Goal: Task Accomplishment & Management: Complete application form

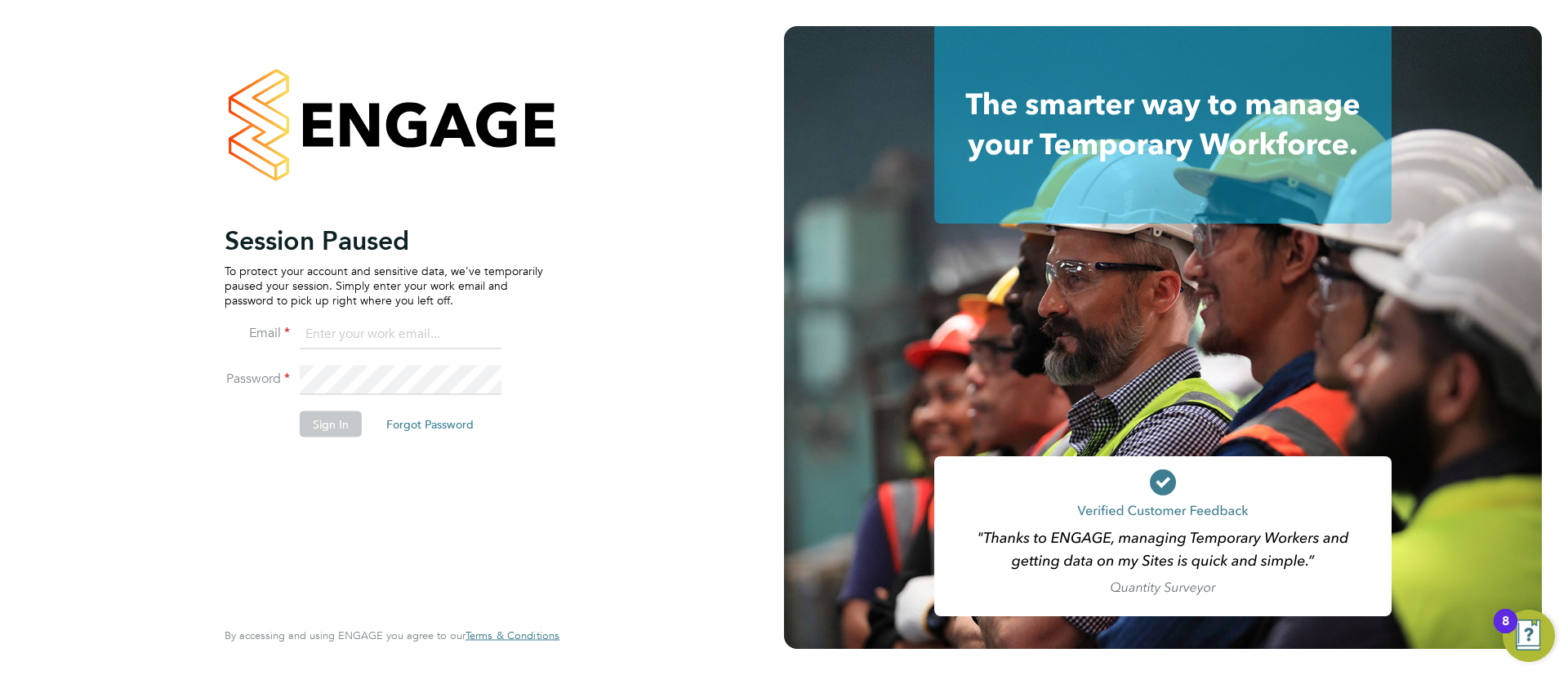
drag, startPoint x: 374, startPoint y: 334, endPoint x: 389, endPoint y: 348, distance: 20.5
click at [374, 334] on input at bounding box center [401, 335] width 202 height 30
type input "info@cbwstaffingsolutions.com"
click at [333, 428] on button "Sign In" at bounding box center [331, 424] width 62 height 26
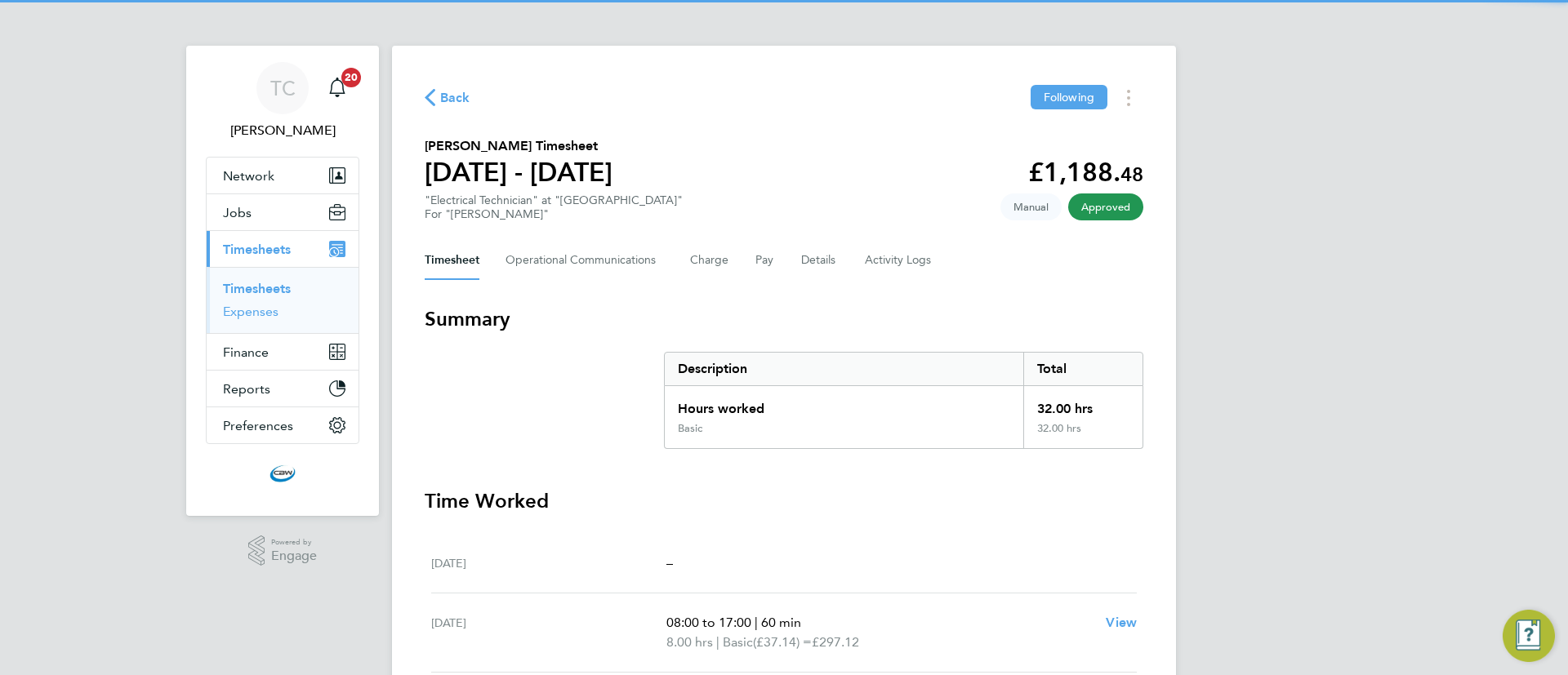
click at [247, 304] on link "Expenses" at bounding box center [251, 311] width 56 height 16
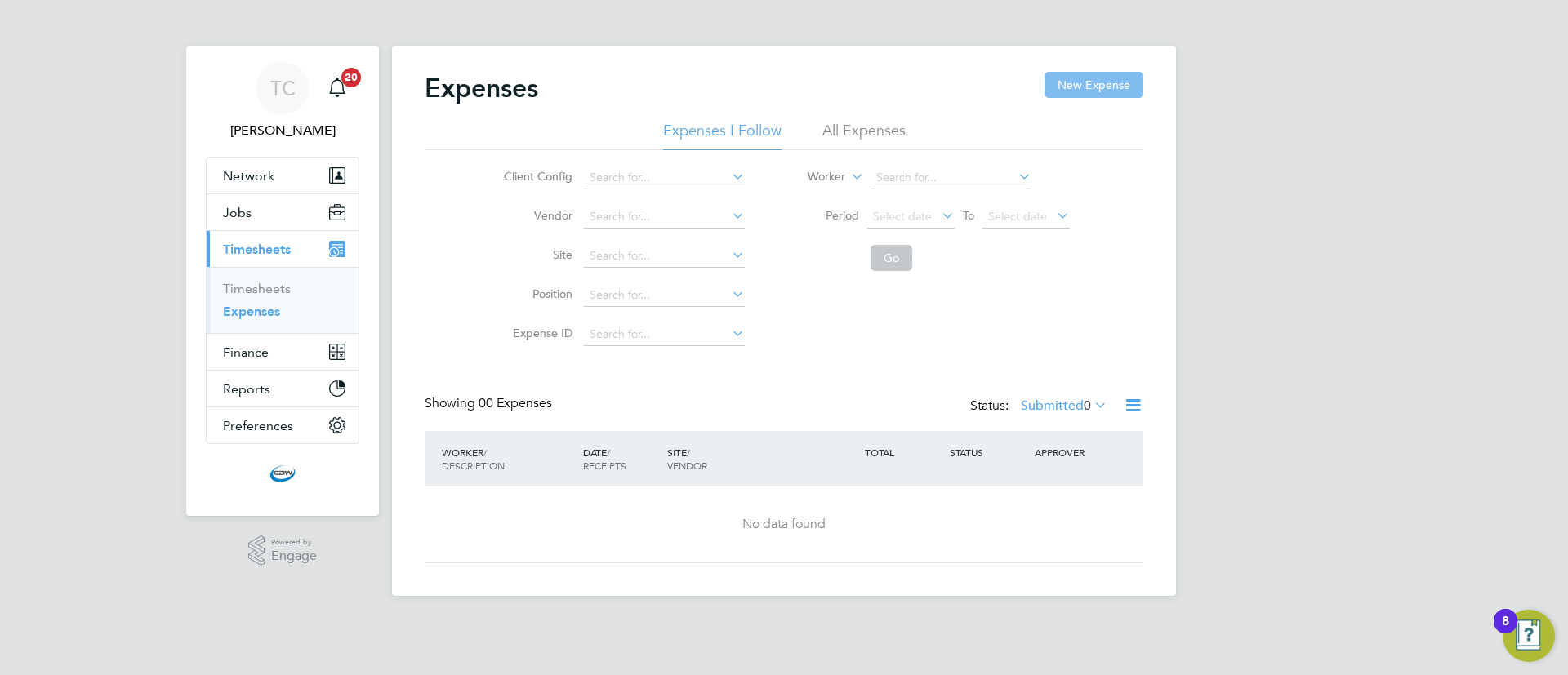
click at [1062, 91] on button "New Expense" at bounding box center [1094, 85] width 99 height 26
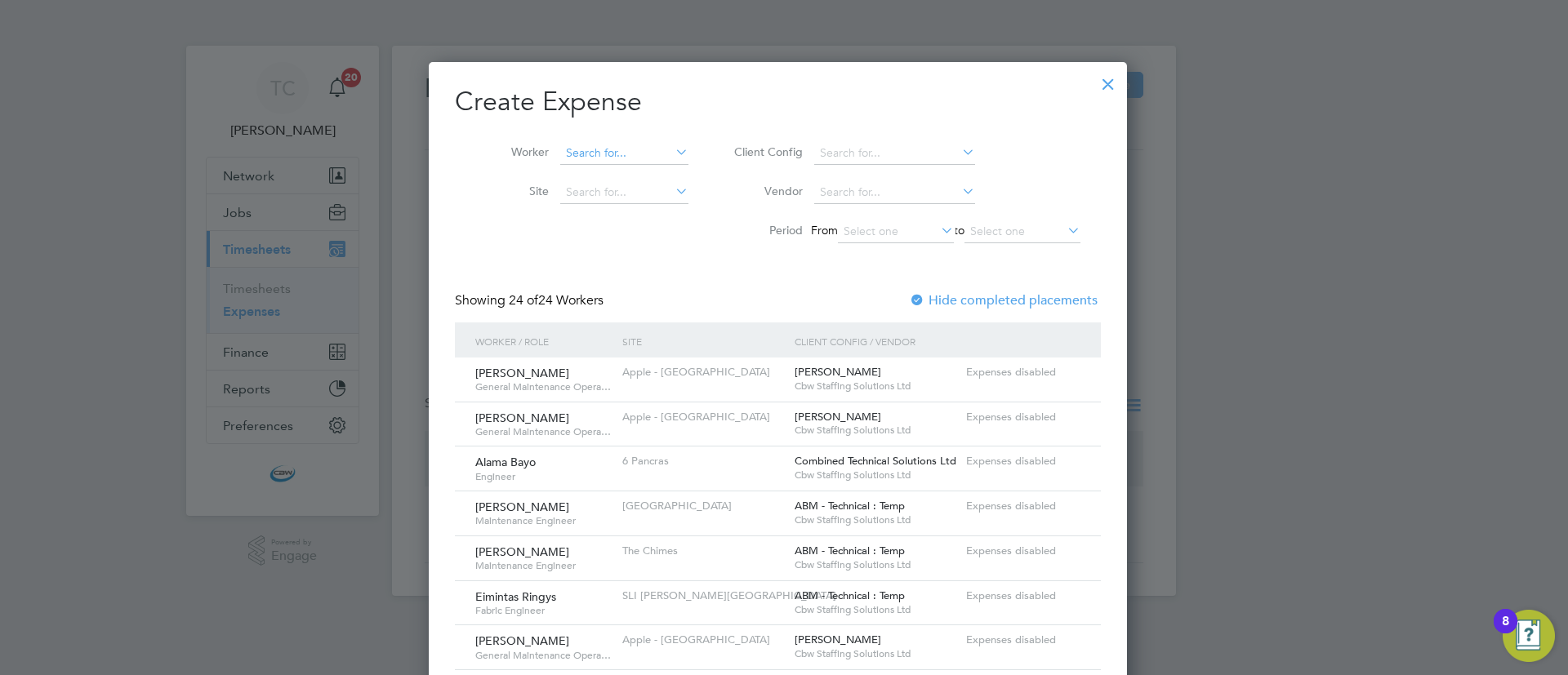
click at [608, 155] on input at bounding box center [624, 154] width 129 height 23
click at [612, 170] on li "[PERSON_NAME] ghter" at bounding box center [640, 175] width 162 height 22
type input "[PERSON_NAME]"
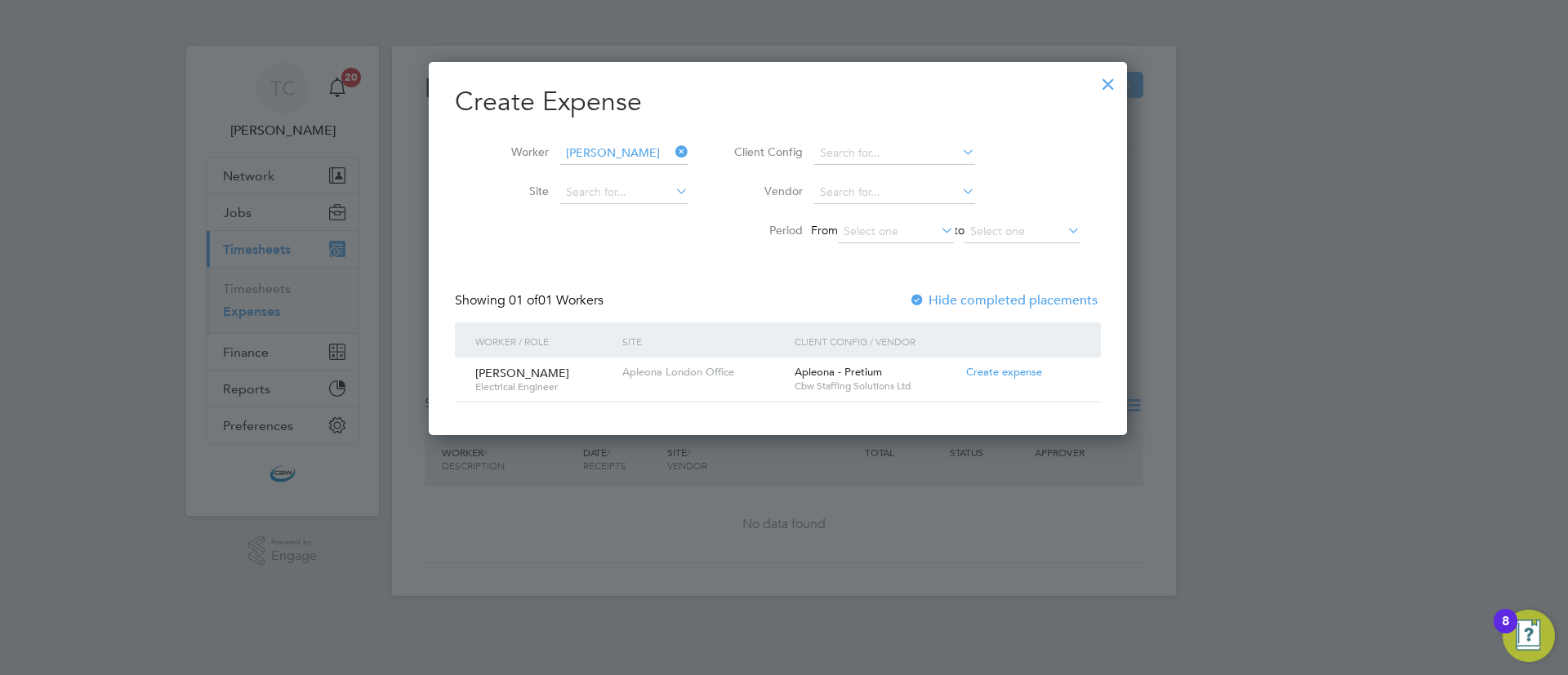
click at [1005, 368] on span "Create expense" at bounding box center [1004, 371] width 76 height 14
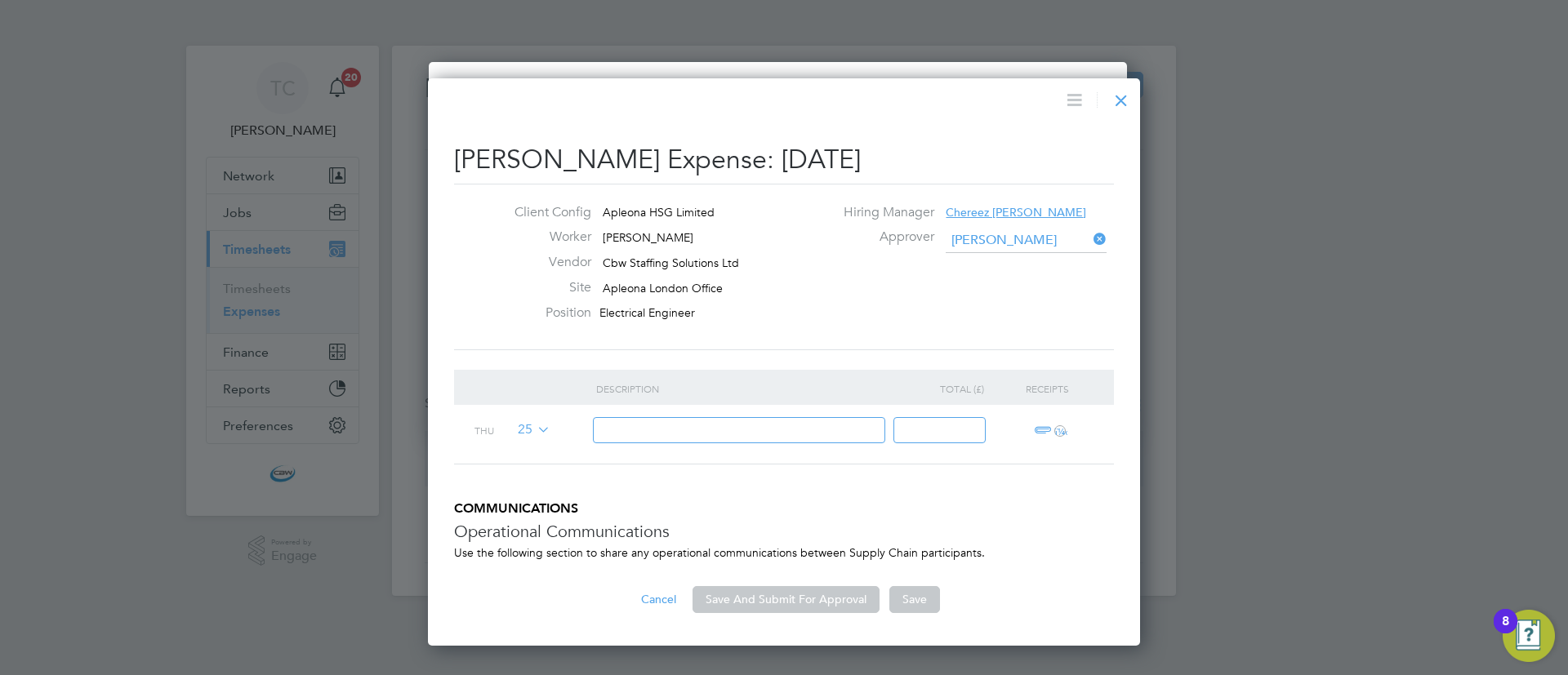
click at [781, 434] on input at bounding box center [739, 430] width 293 height 27
type input "x3 weeks travel"
type input "2"
type input "360"
click at [796, 602] on button "Save And Submit For Approval" at bounding box center [785, 599] width 187 height 26
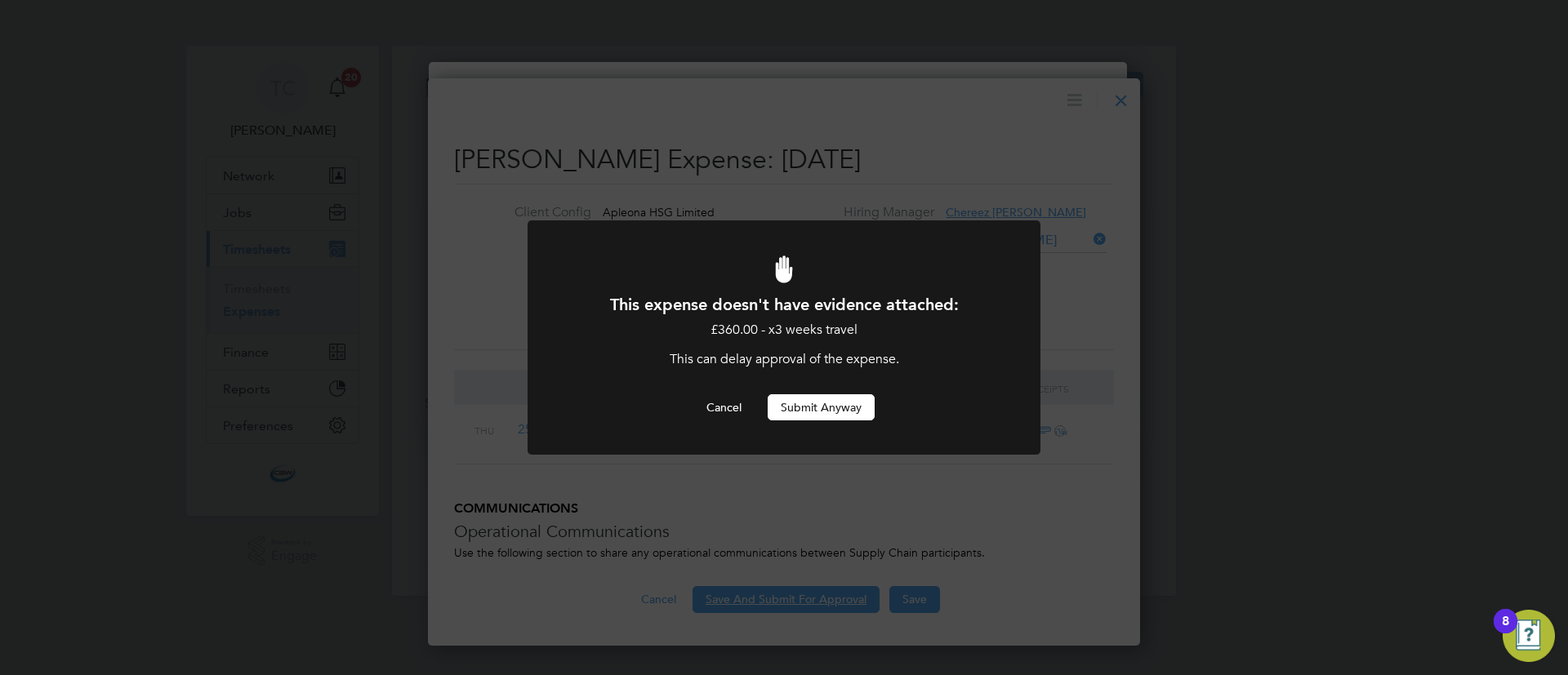
click at [832, 408] on button "Submit Anyway" at bounding box center [821, 407] width 107 height 26
